Goal: Task Accomplishment & Management: Manage account settings

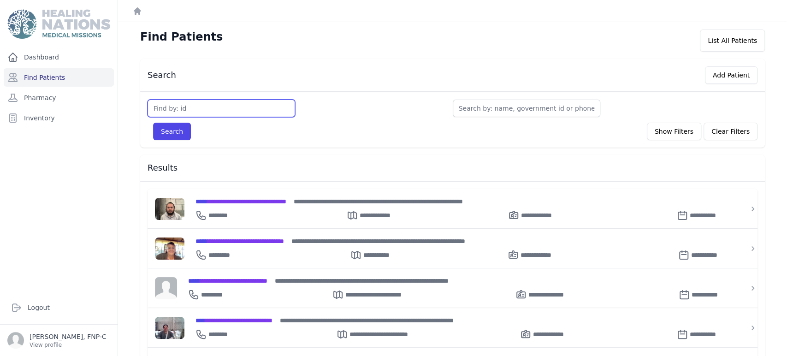
click at [186, 106] on input "text" at bounding box center [220, 109] width 147 height 18
type input "3323"
click at [167, 125] on button "Search" at bounding box center [172, 132] width 38 height 18
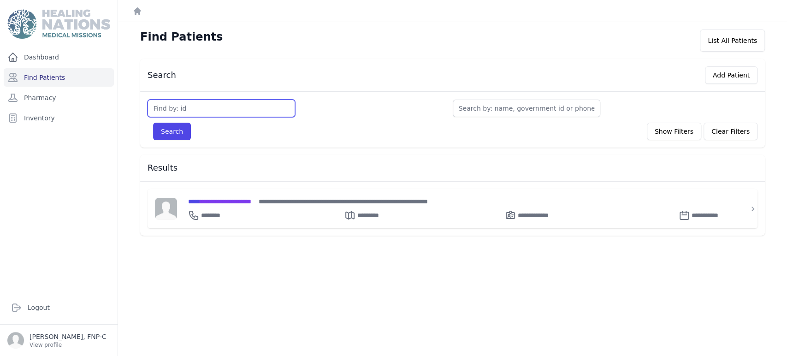
click at [163, 110] on input "text" at bounding box center [220, 109] width 147 height 18
click at [460, 106] on input "text" at bounding box center [525, 109] width 147 height 18
type input "c"
type input "cr"
type input "cri"
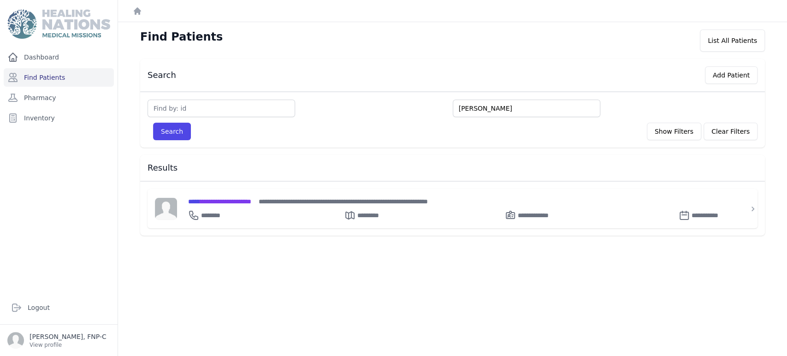
type input "cris"
type input "cristi"
type input "cristia"
type input "cristian"
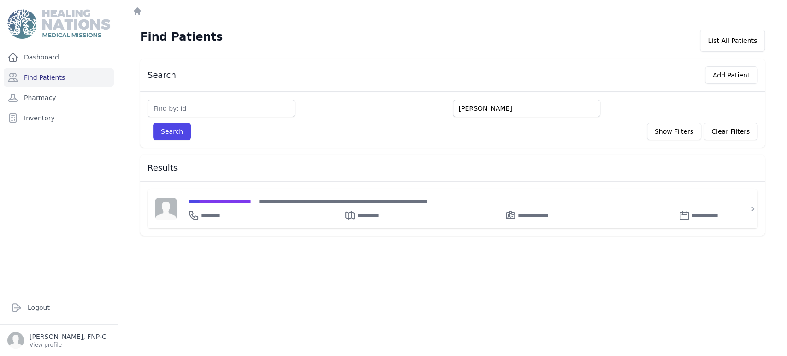
type input "cristian d"
type input "cristian da"
type input "cristian dav"
type input "cristian davi"
type input "cristian david"
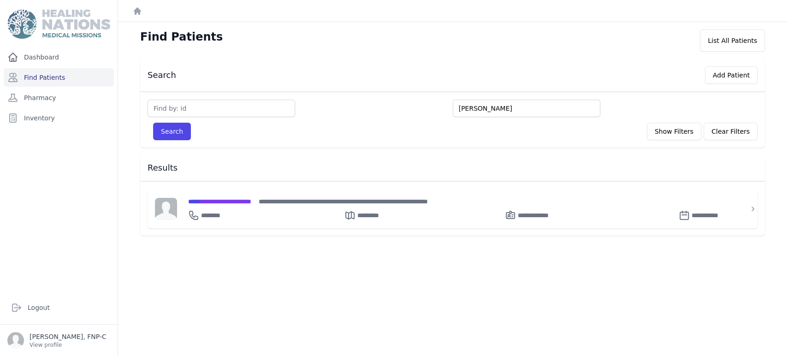
type input "cristian david"
type input "cristian david he"
type input "cristian david her"
type input "cristian david hern"
type input "cristian david hernan"
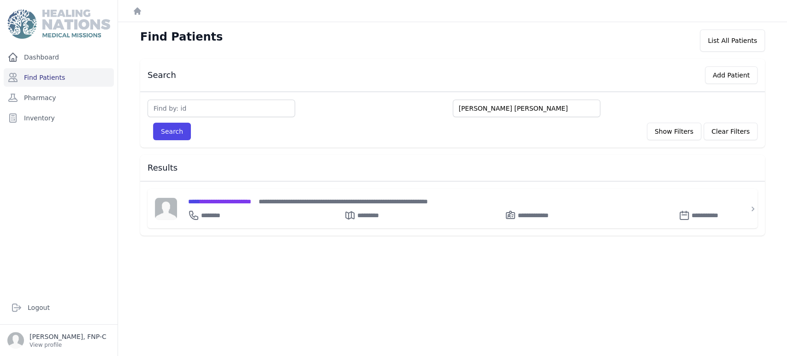
type input "cristian david hernan"
type input "cristian david hernand"
type input "cristian david hernande"
type input "cristian david hernandez"
click at [175, 134] on button "Search" at bounding box center [172, 132] width 38 height 18
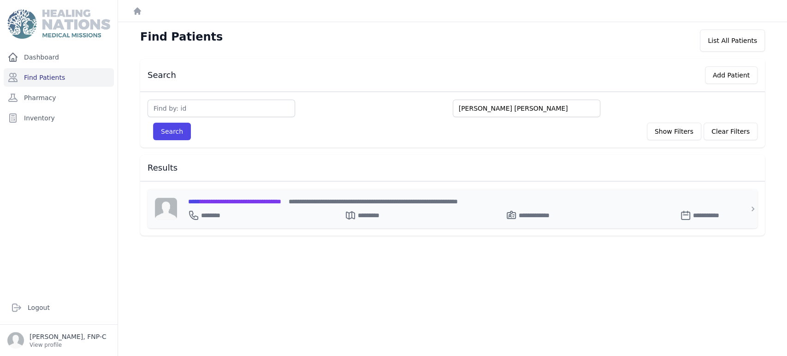
click at [228, 202] on span "**********" at bounding box center [234, 201] width 93 height 6
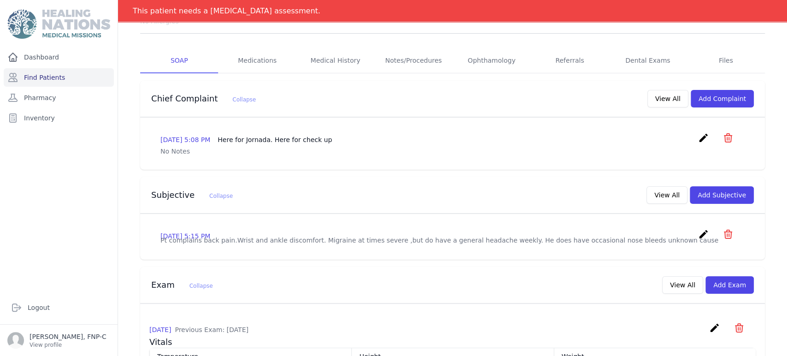
scroll to position [102, 0]
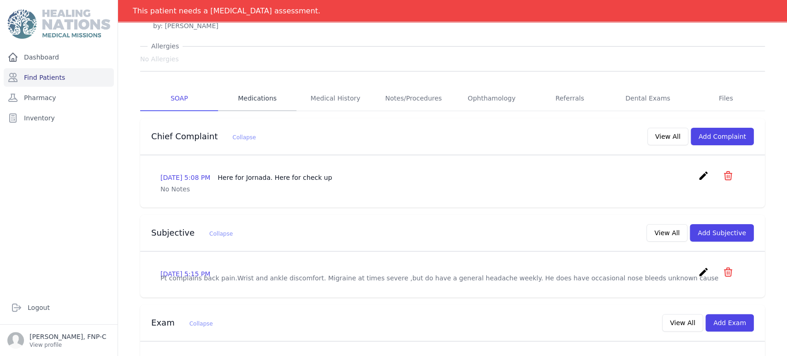
click at [246, 96] on link "Medications" at bounding box center [257, 98] width 78 height 25
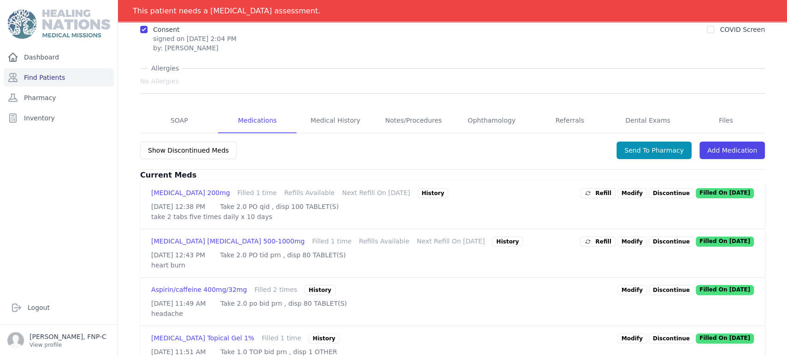
click at [658, 194] on p "Discontinue" at bounding box center [670, 193] width 45 height 10
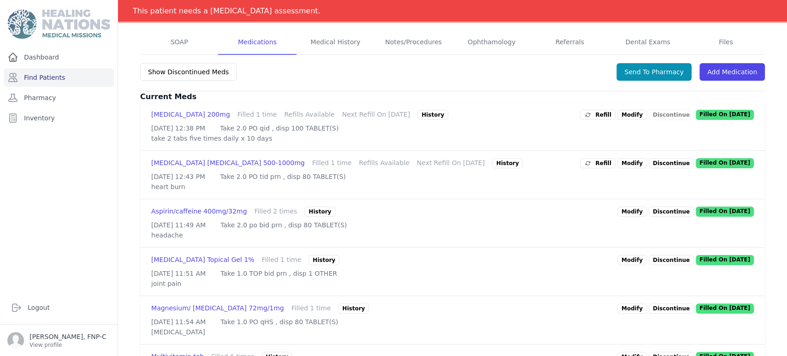
scroll to position [205, 0]
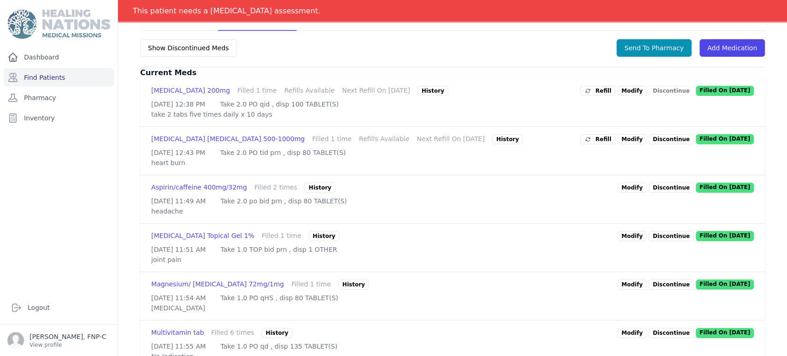
click at [622, 241] on link "Modify" at bounding box center [631, 236] width 29 height 10
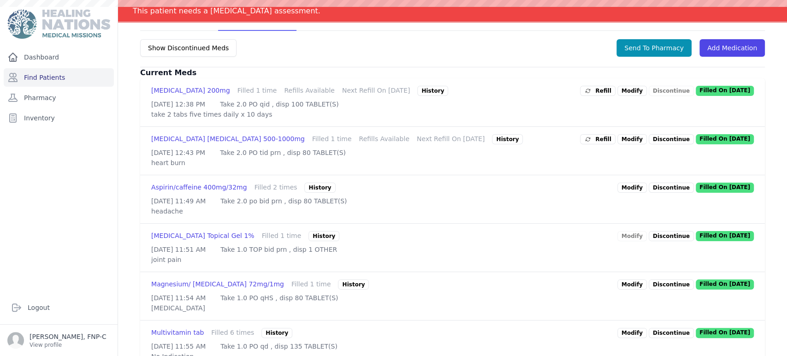
scroll to position [0, 0]
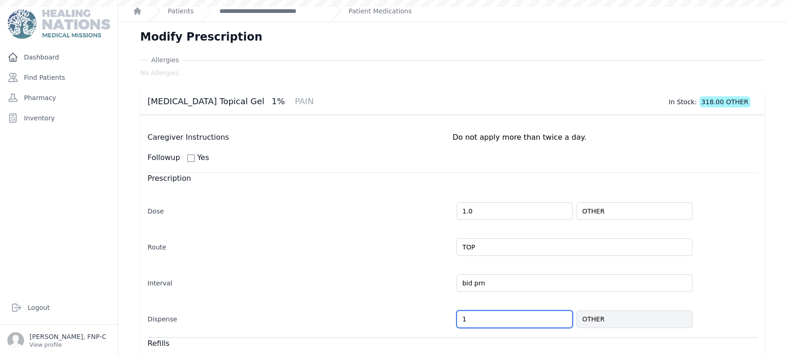
select select "MONTH(S)"
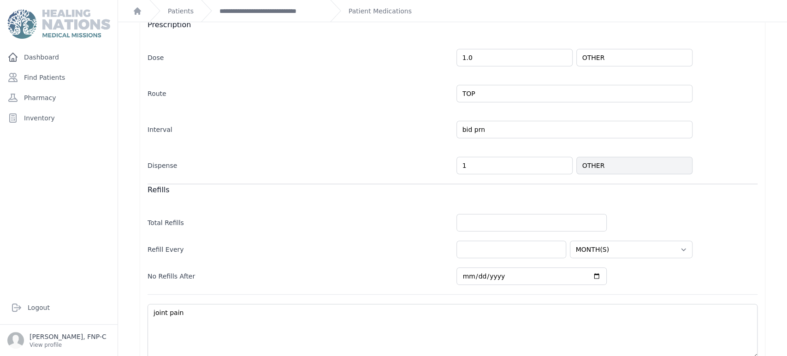
scroll to position [196, 0]
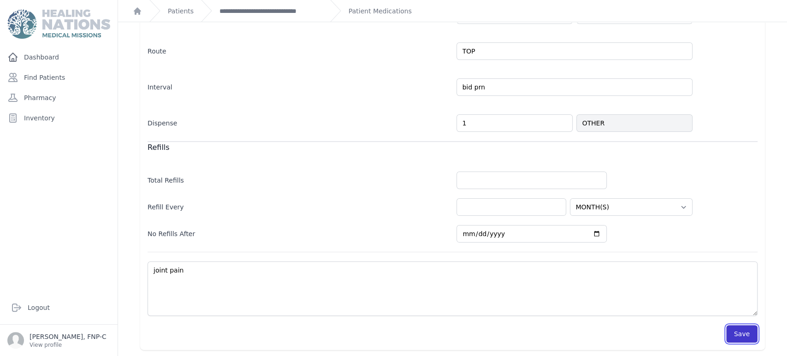
click at [731, 335] on button "Save" at bounding box center [741, 334] width 31 height 18
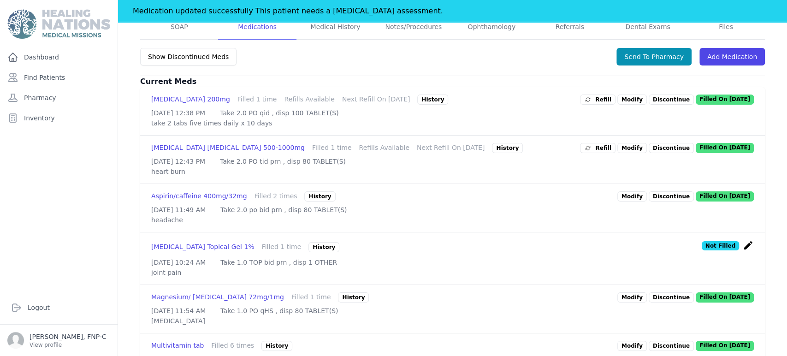
click at [655, 97] on p "Discontinue" at bounding box center [670, 99] width 45 height 10
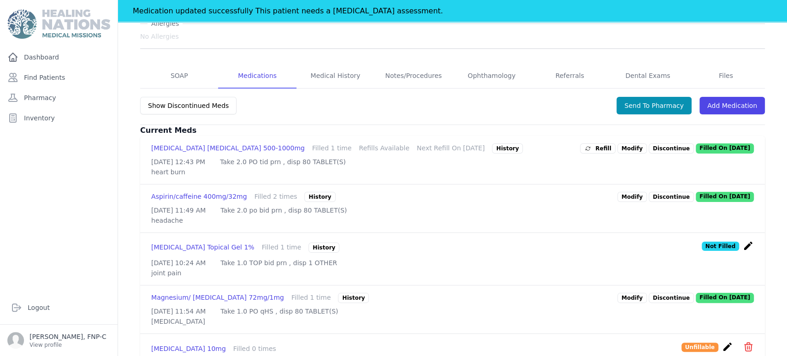
scroll to position [145, 0]
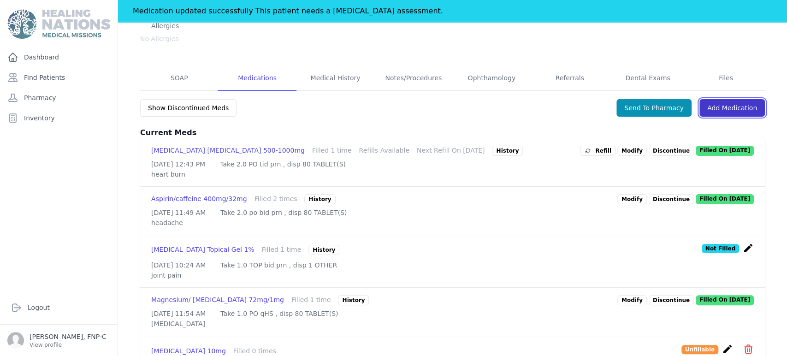
click at [722, 106] on link "Add Medication" at bounding box center [731, 108] width 65 height 18
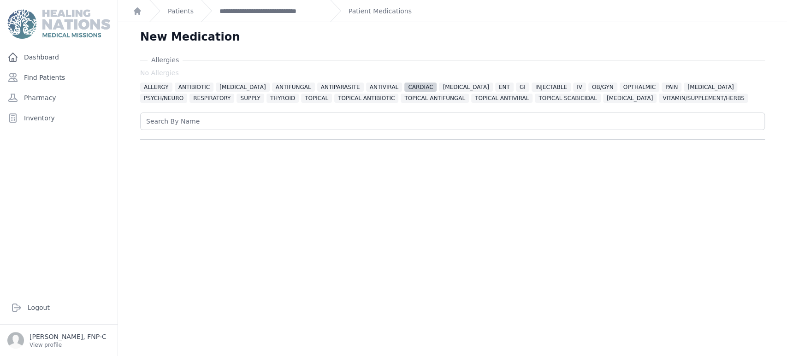
click at [418, 89] on span "CARDIAC" at bounding box center [420, 86] width 32 height 9
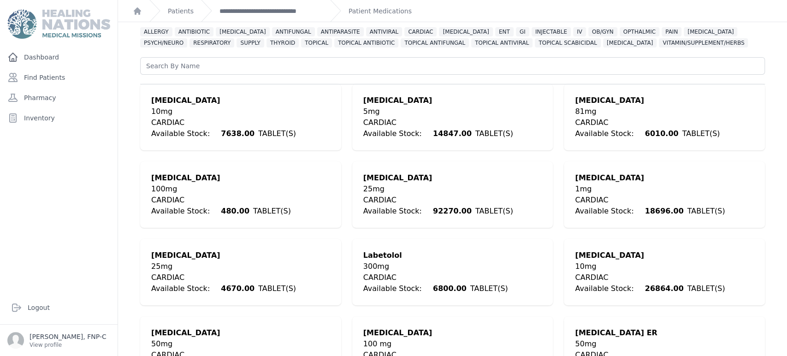
scroll to position [244, 0]
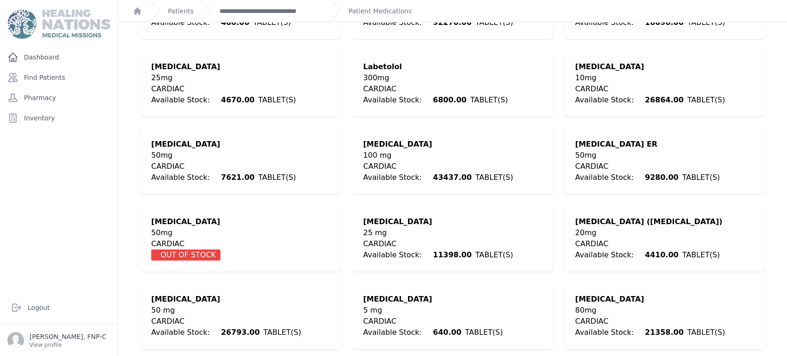
click at [187, 162] on div "CARDIAC" at bounding box center [223, 166] width 145 height 11
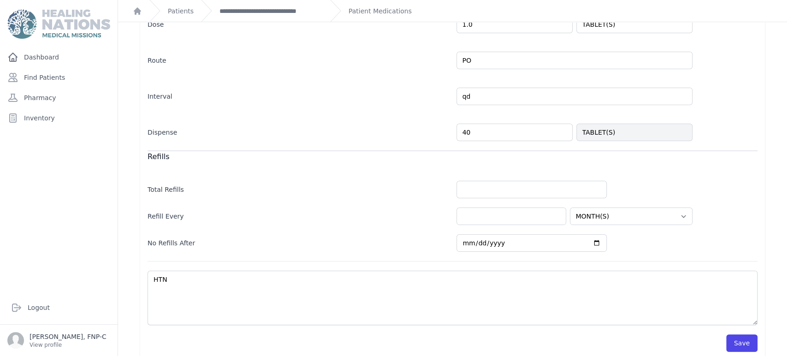
scroll to position [193, 0]
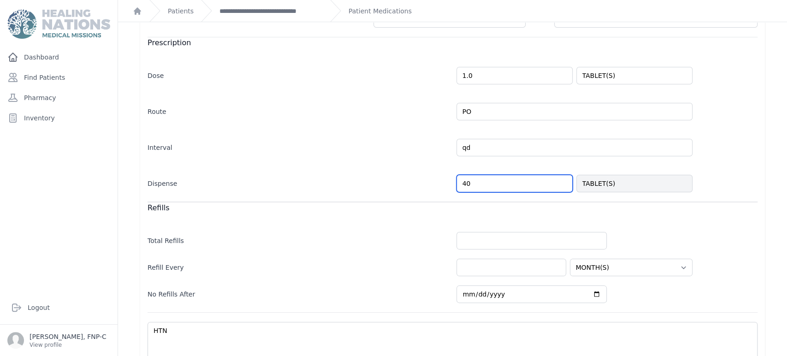
click at [461, 181] on input "40" at bounding box center [514, 184] width 116 height 18
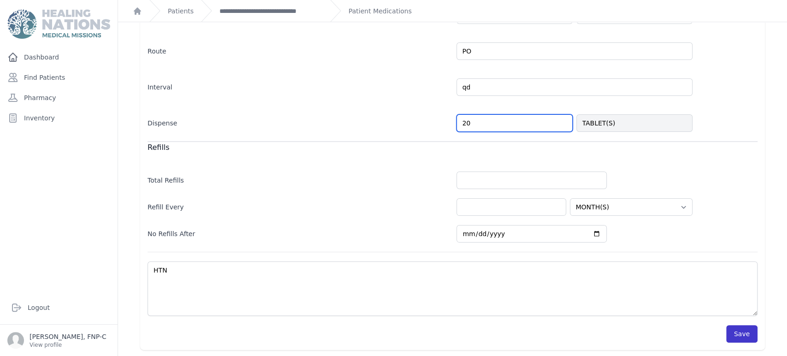
type input "20"
select select "MONTH(S)"
click at [733, 331] on button "Save" at bounding box center [741, 334] width 31 height 18
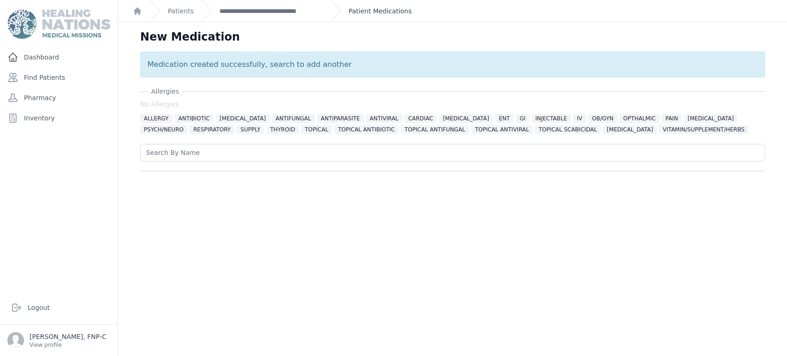
click at [348, 8] on link "Patient Medications" at bounding box center [379, 10] width 63 height 9
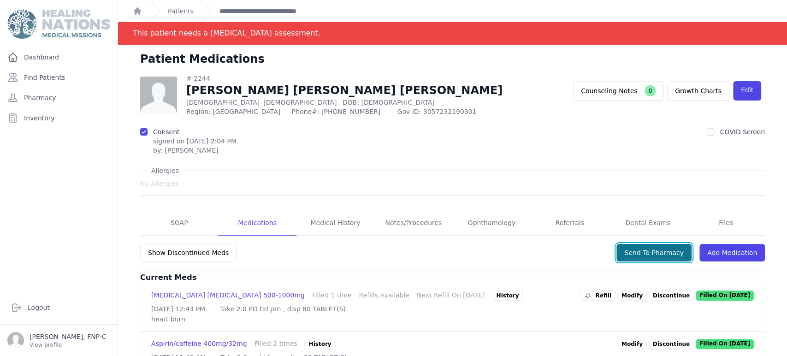
click at [647, 253] on button "Send To Pharmacy" at bounding box center [653, 253] width 75 height 18
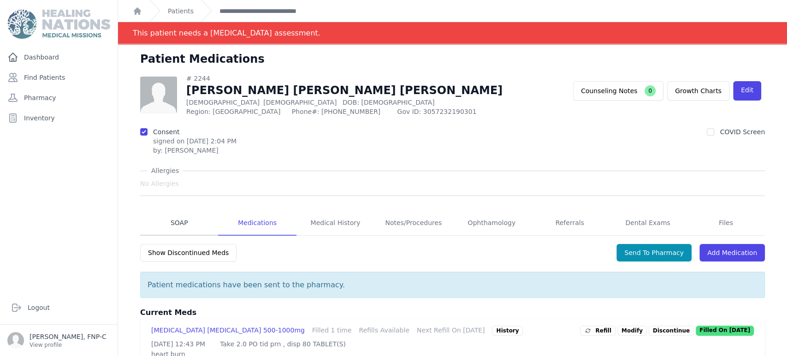
click at [178, 222] on link "SOAP" at bounding box center [179, 223] width 78 height 25
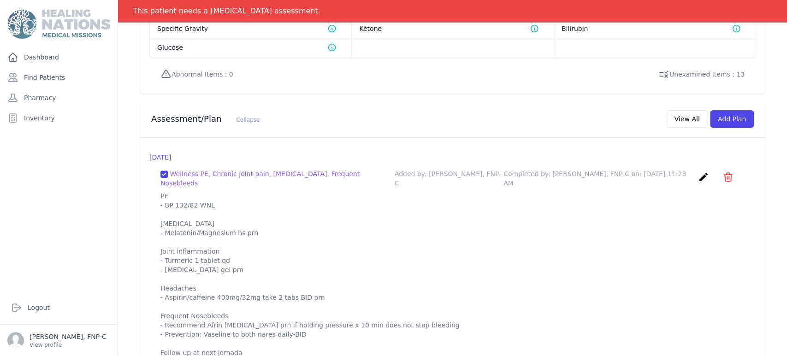
scroll to position [818, 0]
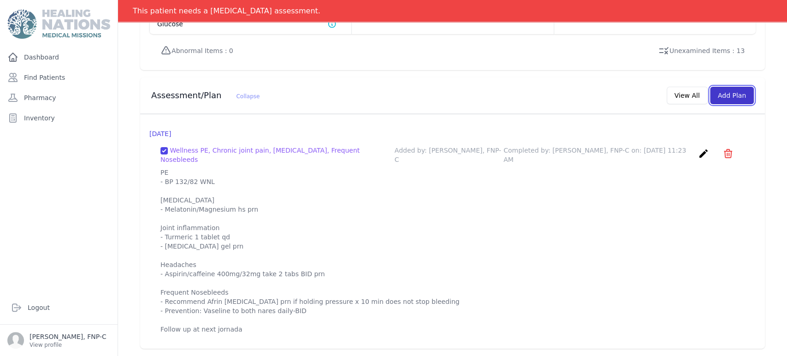
click at [722, 88] on button "Add Plan" at bounding box center [732, 96] width 44 height 18
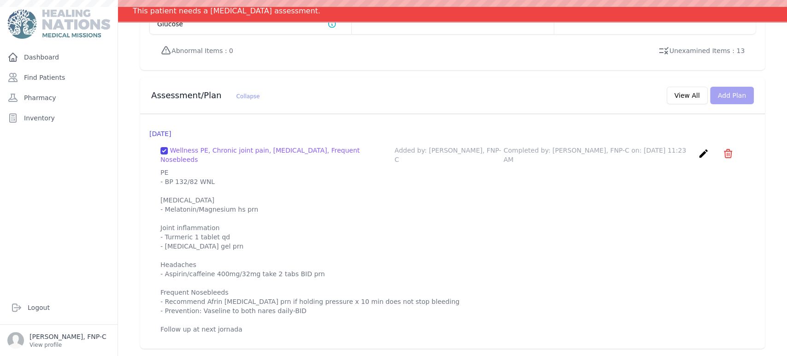
scroll to position [0, 0]
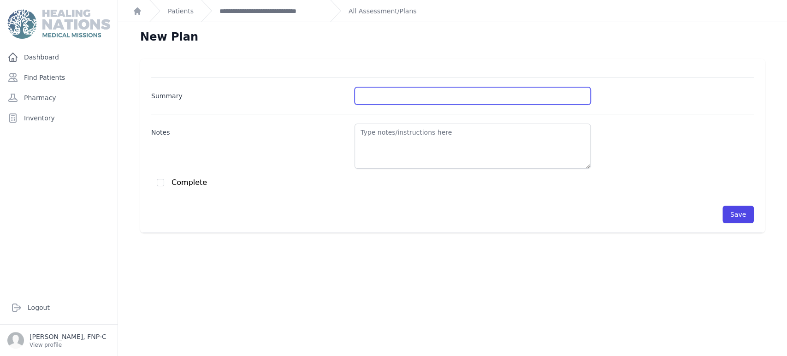
click at [358, 95] on input "Summary" at bounding box center [472, 96] width 236 height 18
type input "HTN (new dx)"
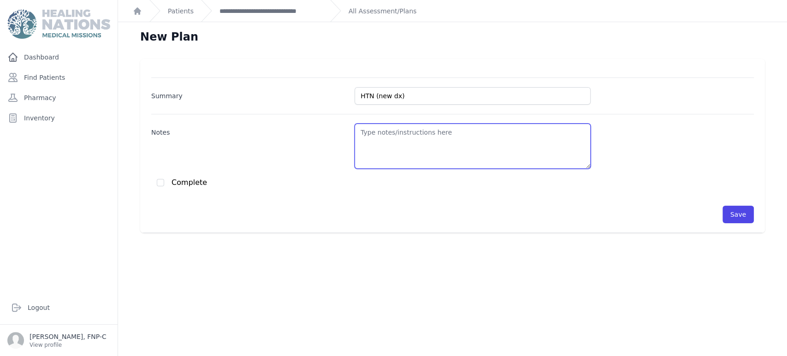
click at [364, 137] on textarea "Notes" at bounding box center [472, 145] width 236 height 45
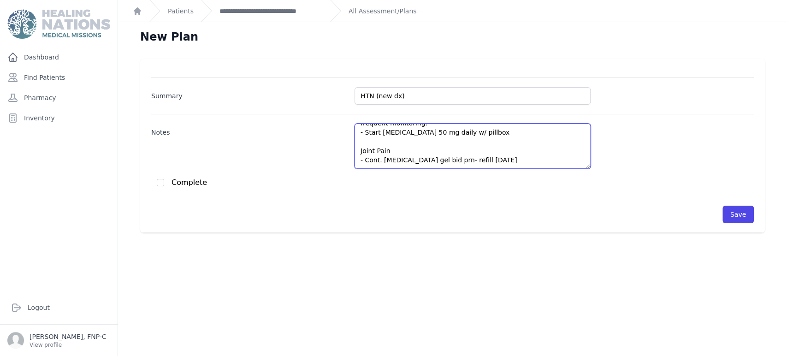
scroll to position [41, 0]
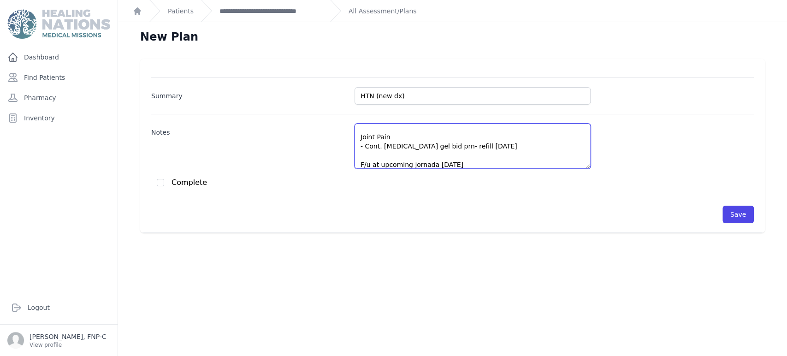
type textarea "HTN - BP has ranged from 136-163/86-100 over the past month of frequent monitor…"
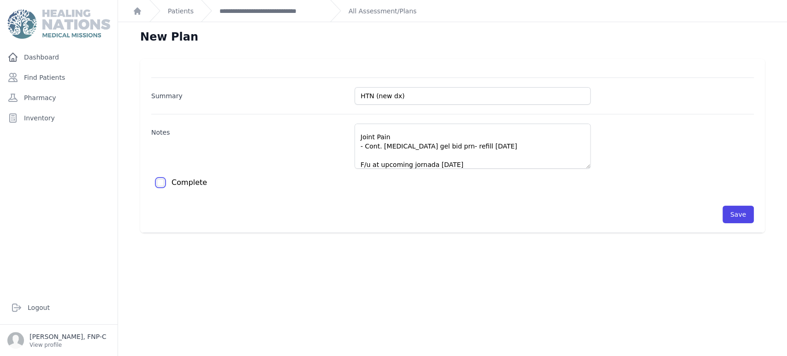
click at [160, 182] on input "checkbox" at bounding box center [160, 182] width 7 height 7
checkbox input "true"
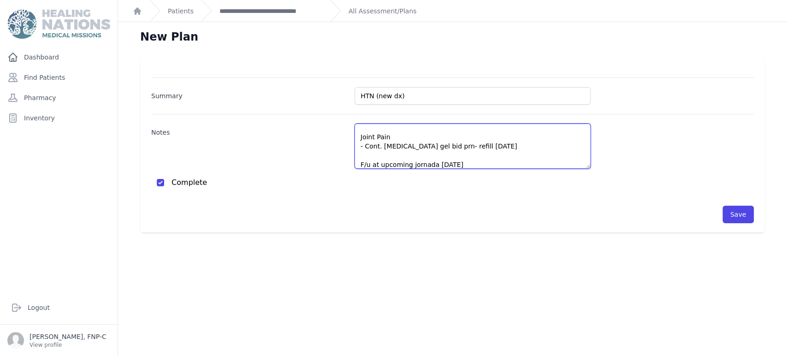
click at [439, 165] on textarea "HTN - BP has ranged from 136-163/86-100 over the past month of frequent monitor…" at bounding box center [472, 145] width 236 height 45
click at [459, 164] on textarea "HTN - BP has ranged from 136-163/86-100 over the past month of frequent monitor…" at bounding box center [472, 145] width 236 height 45
type textarea "HTN - BP has ranged from 136-163/86-100 over the past month of frequent monitor…"
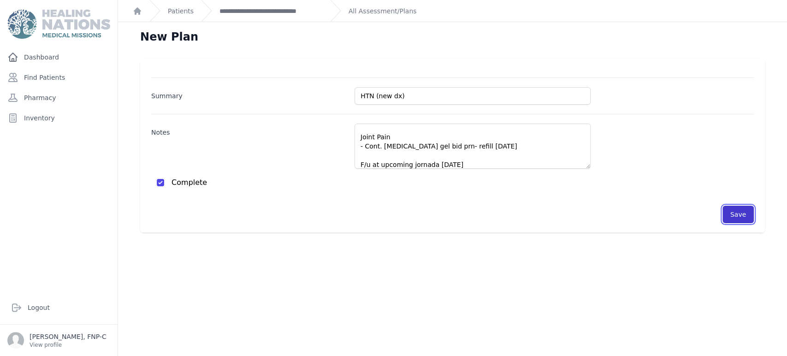
click at [725, 217] on button "Save" at bounding box center [737, 215] width 31 height 18
checkbox input "false"
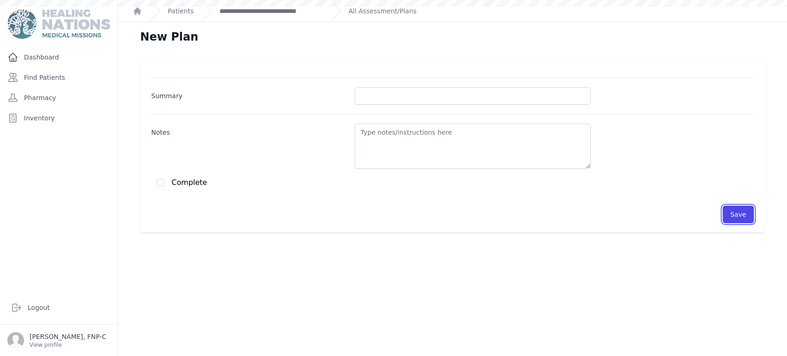
scroll to position [0, 0]
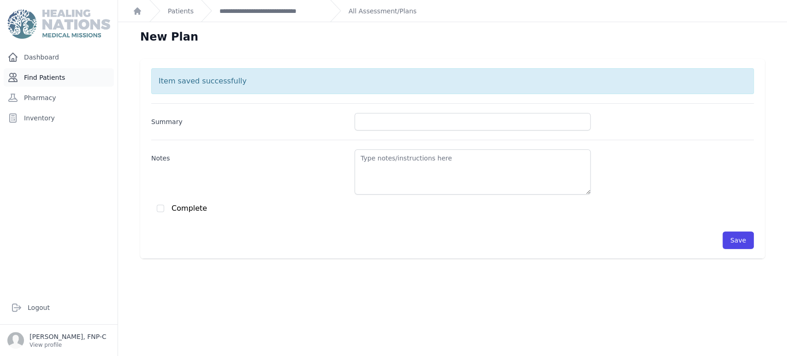
click at [39, 78] on link "Find Patients" at bounding box center [59, 77] width 110 height 18
